Goal: Check status: Check status

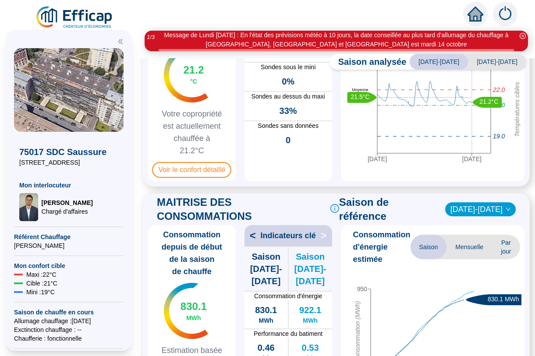
scroll to position [82, 0]
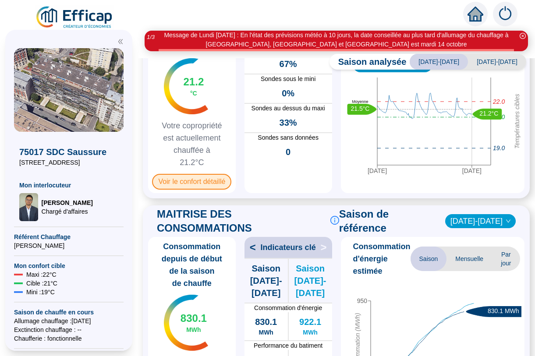
click at [190, 180] on span "Voir le confort détaillé" at bounding box center [191, 182] width 79 height 16
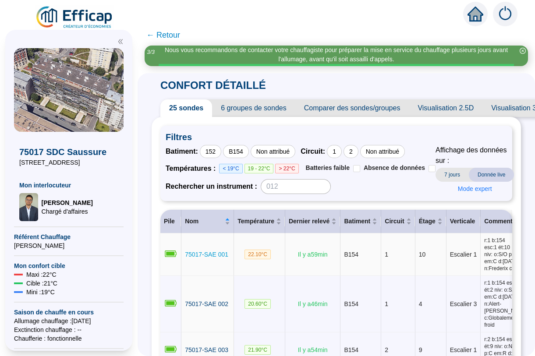
click at [212, 254] on span "75017-SAE 001" at bounding box center [206, 254] width 43 height 7
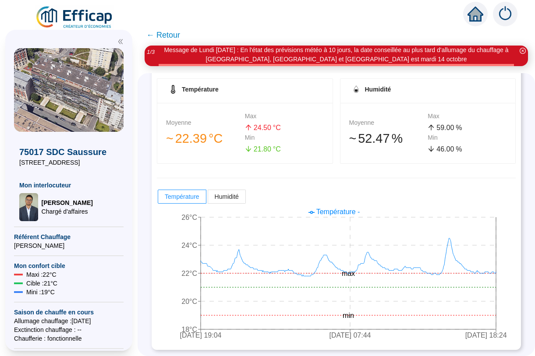
scroll to position [150, 0]
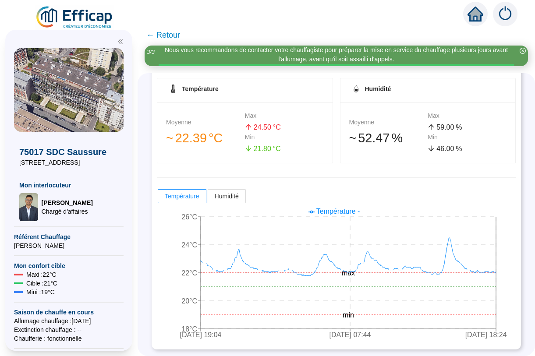
click at [522, 51] on icon "close-circle" at bounding box center [523, 51] width 6 height 6
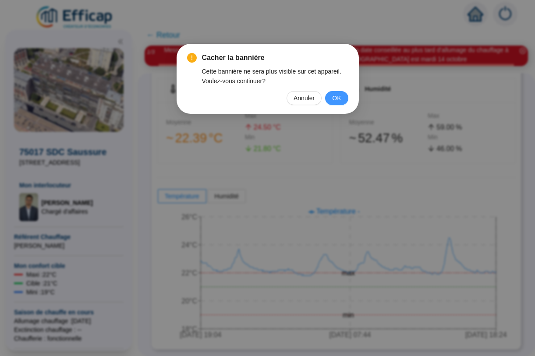
click at [337, 98] on span "OK" at bounding box center [336, 98] width 9 height 10
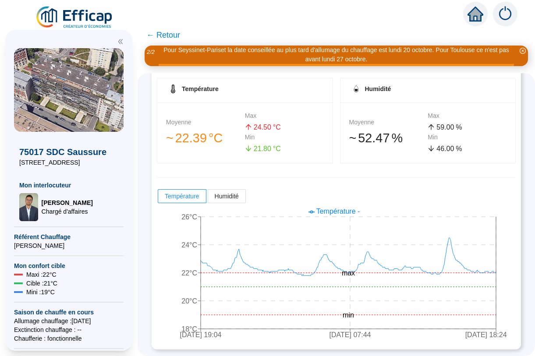
click at [168, 37] on span "← Retour" at bounding box center [163, 35] width 34 height 12
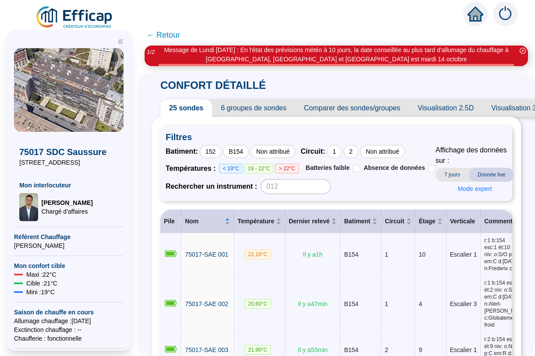
click at [167, 35] on span "← Retour" at bounding box center [163, 35] width 34 height 12
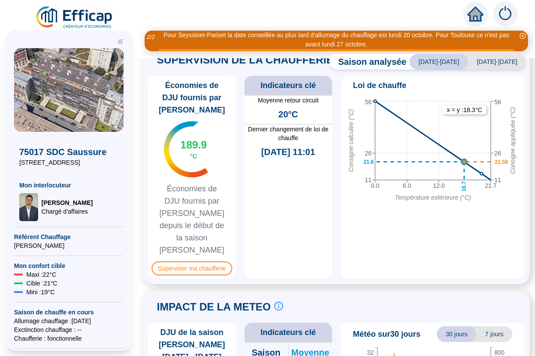
scroll to position [503, 0]
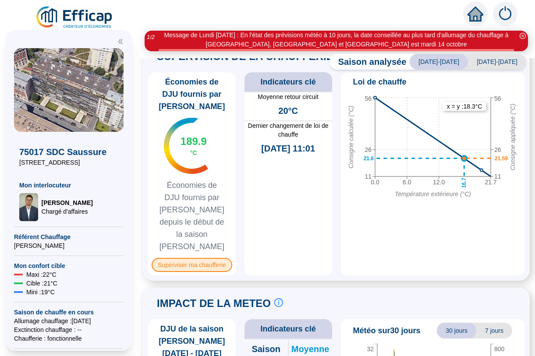
click at [190, 258] on span "Superviser ma chaufferie" at bounding box center [192, 265] width 80 height 14
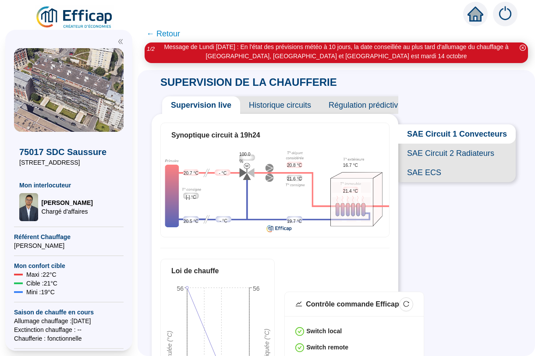
click at [429, 153] on span "SAE Circuit 2 Radiateurs" at bounding box center [456, 153] width 117 height 19
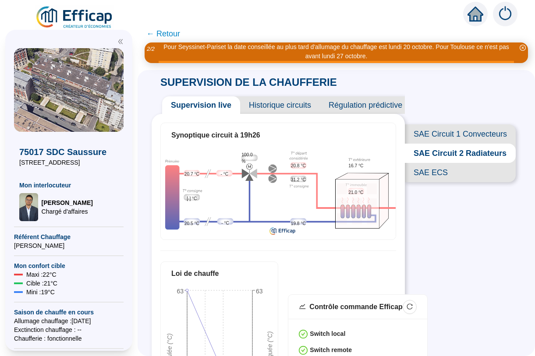
click at [292, 105] on span "Historique circuits" at bounding box center [280, 105] width 80 height 18
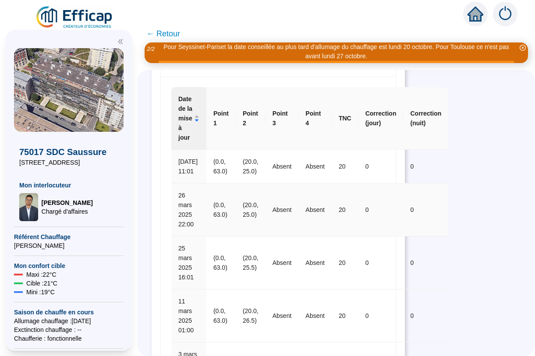
scroll to position [442, 0]
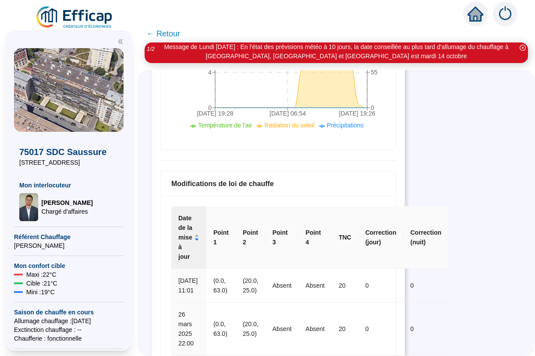
click at [521, 46] on icon "close-circle" at bounding box center [523, 48] width 6 height 6
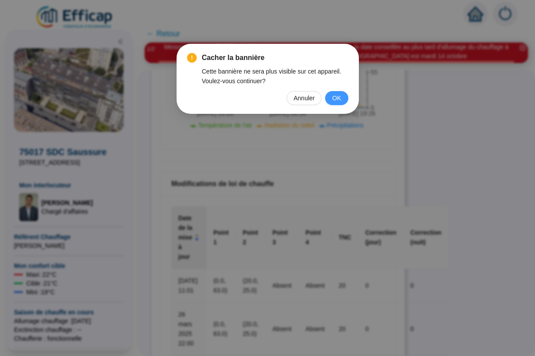
click at [338, 96] on span "OK" at bounding box center [336, 98] width 9 height 10
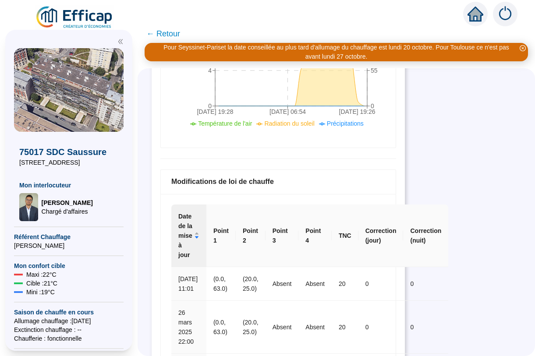
click at [522, 50] on icon "close-circle" at bounding box center [523, 48] width 6 height 6
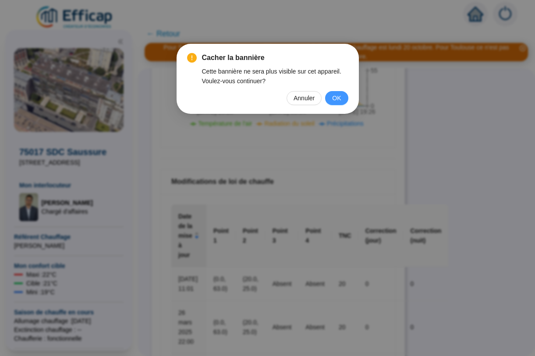
click at [338, 96] on span "OK" at bounding box center [336, 98] width 9 height 10
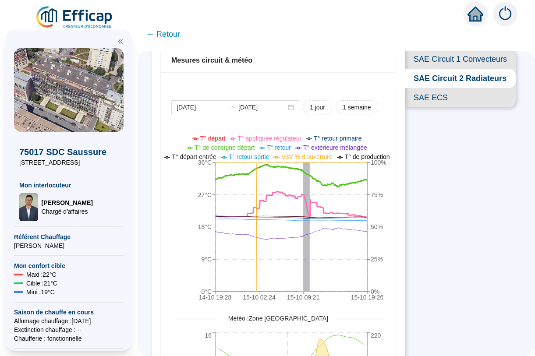
scroll to position [0, 0]
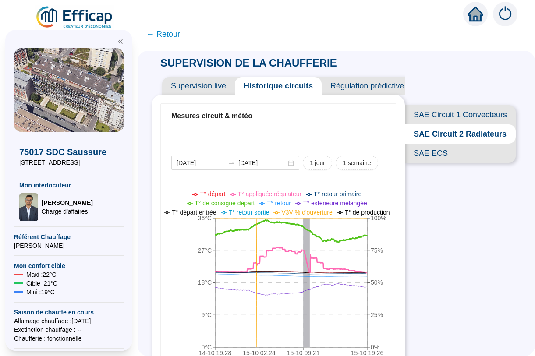
click at [351, 88] on span "Régulation prédictive" at bounding box center [367, 86] width 91 height 18
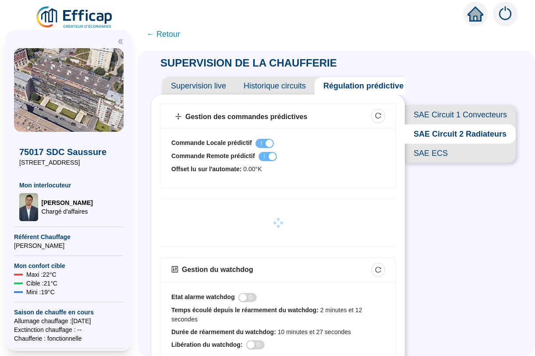
click at [436, 153] on span "SAE ECS" at bounding box center [460, 153] width 111 height 19
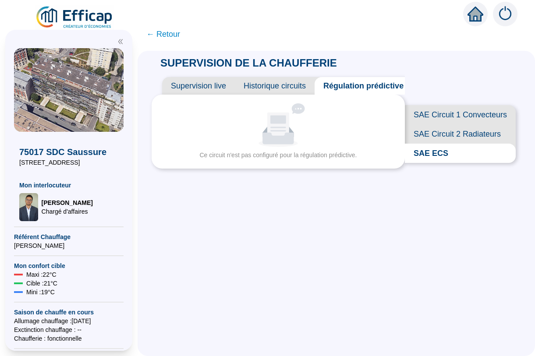
click at [268, 85] on span "Historique circuits" at bounding box center [275, 86] width 80 height 18
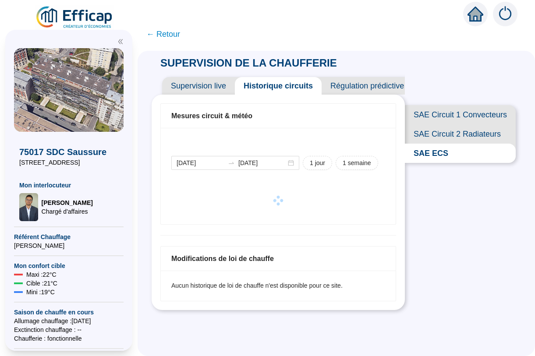
click at [164, 33] on span "← Retour" at bounding box center [163, 34] width 34 height 12
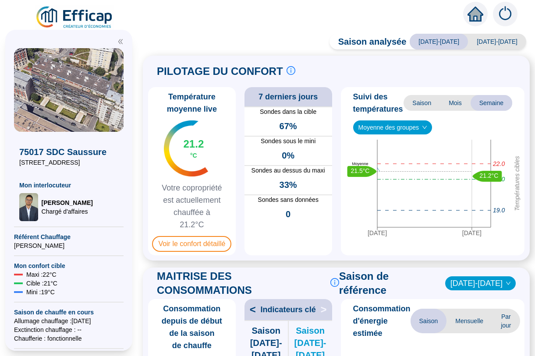
click at [165, 33] on div "Saison analysée [DATE]-[DATE] [DATE]-[DATE] PILOTAGE DU CONFORT Le pilotage du …" at bounding box center [336, 191] width 397 height 332
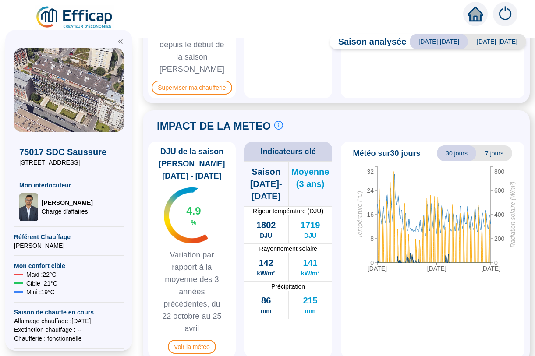
scroll to position [667, 0]
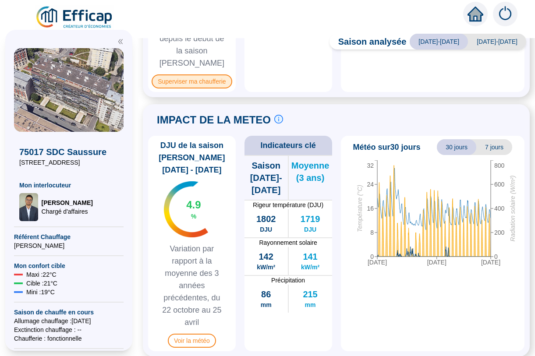
click at [195, 75] on span "Superviser ma chaufferie" at bounding box center [192, 81] width 80 height 14
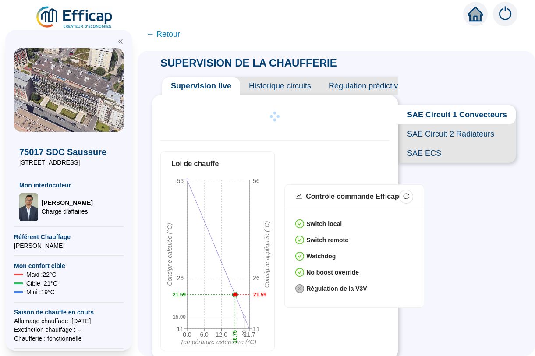
click at [418, 155] on span "SAE ECS" at bounding box center [456, 153] width 117 height 19
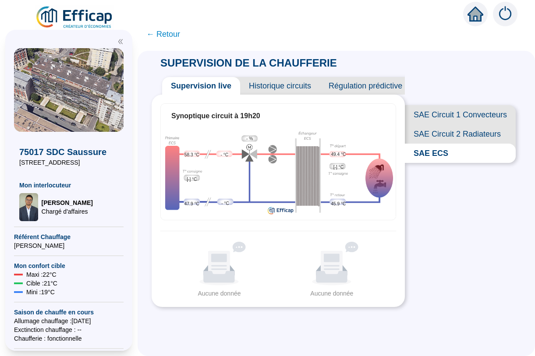
click at [440, 113] on span "SAE Circuit 1 Convecteurs" at bounding box center [460, 114] width 111 height 19
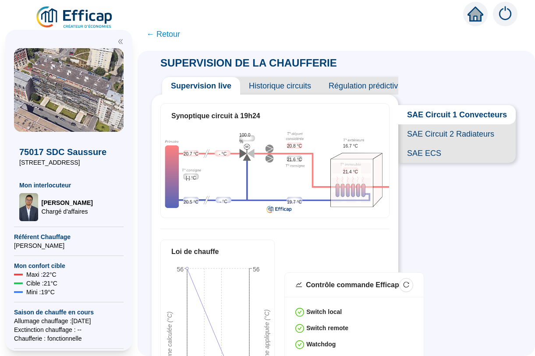
click at [440, 135] on span "SAE Circuit 2 Radiateurs" at bounding box center [456, 133] width 117 height 19
